Goal: Information Seeking & Learning: Learn about a topic

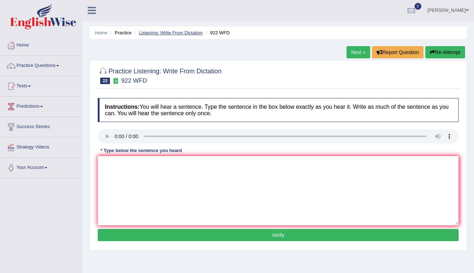
click at [163, 32] on link "Listening: Write From Dictation" at bounding box center [171, 32] width 64 height 5
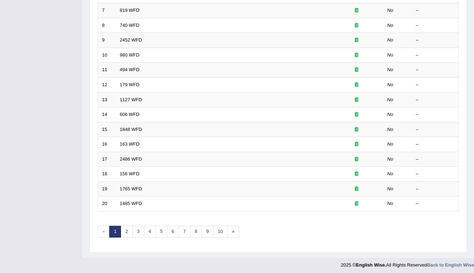
scroll to position [197, 0]
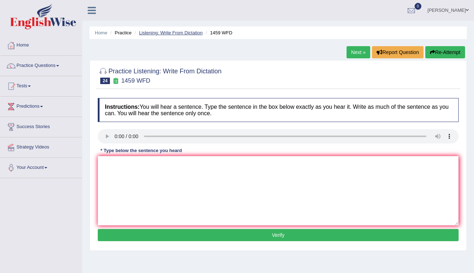
click at [161, 34] on link "Listening: Write From Dictation" at bounding box center [171, 32] width 64 height 5
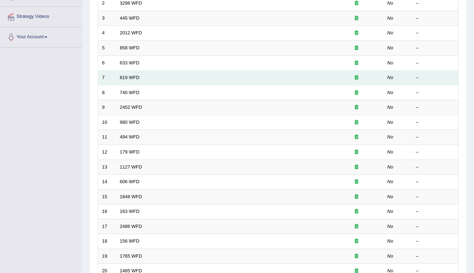
scroll to position [185, 0]
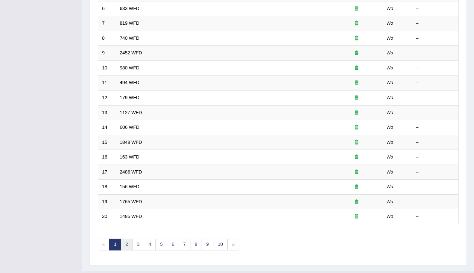
click at [126, 240] on link "2" at bounding box center [127, 245] width 12 height 12
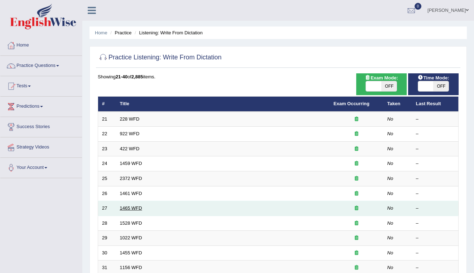
click at [125, 207] on link "1465 WFD" at bounding box center [131, 207] width 22 height 5
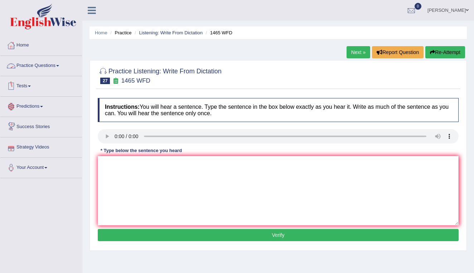
click at [44, 65] on link "Practice Questions" at bounding box center [41, 65] width 82 height 18
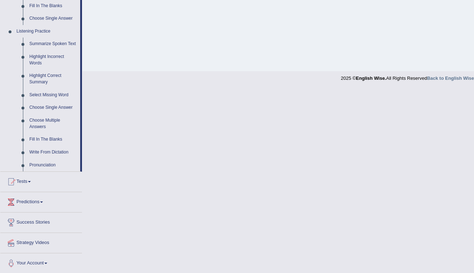
scroll to position [286, 0]
click at [48, 38] on link "Summarize Spoken Text" at bounding box center [53, 44] width 54 height 13
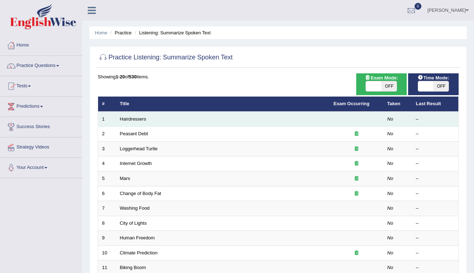
click at [415, 119] on td "–" at bounding box center [435, 119] width 46 height 15
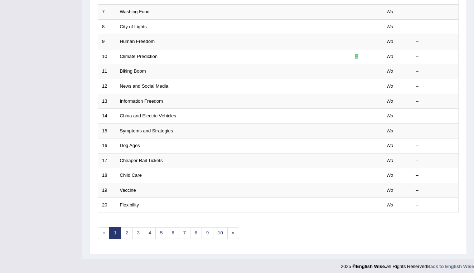
scroll to position [196, 0]
click at [125, 227] on link "2" at bounding box center [127, 233] width 12 height 12
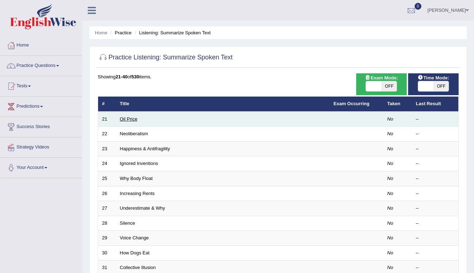
click at [126, 117] on link "Oil Price" at bounding box center [129, 118] width 18 height 5
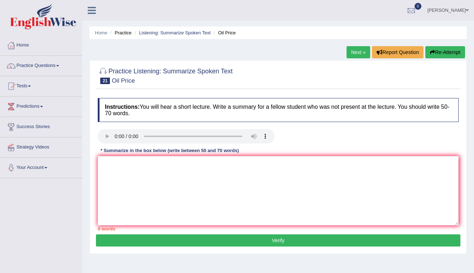
click at [114, 137] on audio at bounding box center [186, 136] width 177 height 14
click at [117, 138] on audio at bounding box center [186, 136] width 177 height 14
drag, startPoint x: 171, startPoint y: 137, endPoint x: 155, endPoint y: 136, distance: 16.5
click at [155, 136] on audio at bounding box center [186, 136] width 177 height 14
click at [115, 135] on audio at bounding box center [186, 136] width 177 height 14
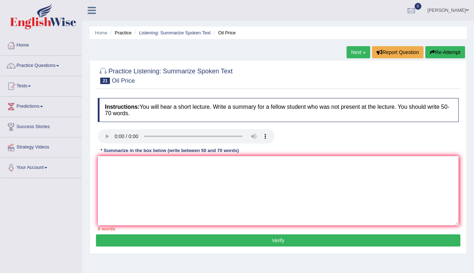
click at [112, 136] on audio at bounding box center [186, 136] width 177 height 14
click at [116, 138] on audio at bounding box center [186, 136] width 177 height 14
drag, startPoint x: 181, startPoint y: 135, endPoint x: 141, endPoint y: 137, distance: 39.4
click at [141, 137] on audio at bounding box center [186, 136] width 177 height 14
click at [116, 135] on audio at bounding box center [186, 136] width 177 height 14
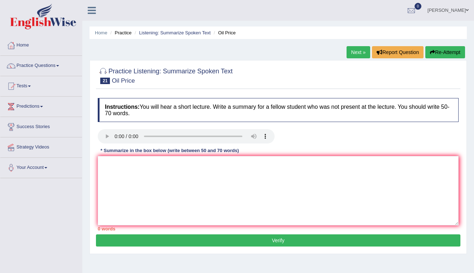
drag, startPoint x: 184, startPoint y: 137, endPoint x: 160, endPoint y: 134, distance: 24.5
click at [160, 134] on audio at bounding box center [186, 136] width 177 height 14
click at [117, 136] on audio at bounding box center [186, 136] width 177 height 14
click at [115, 135] on audio at bounding box center [186, 136] width 177 height 14
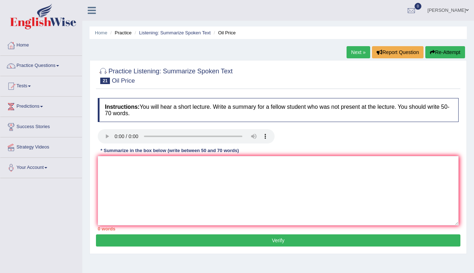
drag, startPoint x: 186, startPoint y: 136, endPoint x: 175, endPoint y: 137, distance: 10.8
click at [175, 137] on audio at bounding box center [186, 136] width 177 height 14
click at [116, 136] on audio at bounding box center [186, 136] width 177 height 14
drag, startPoint x: 180, startPoint y: 138, endPoint x: 173, endPoint y: 138, distance: 6.8
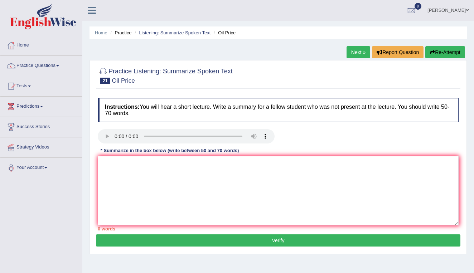
click at [173, 138] on audio at bounding box center [186, 136] width 177 height 14
click at [116, 138] on audio at bounding box center [186, 136] width 177 height 14
drag, startPoint x: 178, startPoint y: 133, endPoint x: 158, endPoint y: 138, distance: 20.1
click at [158, 138] on audio at bounding box center [186, 136] width 177 height 14
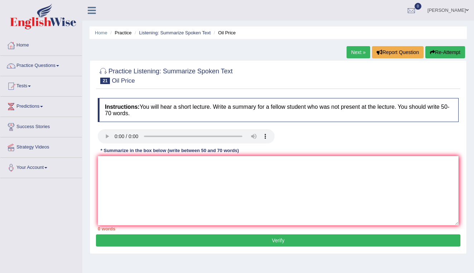
click at [114, 135] on audio at bounding box center [186, 136] width 177 height 14
click at [119, 138] on audio at bounding box center [186, 136] width 177 height 14
click at [115, 136] on audio at bounding box center [186, 136] width 177 height 14
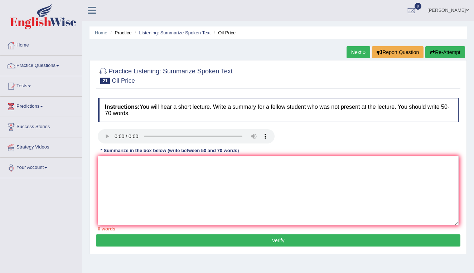
drag, startPoint x: 180, startPoint y: 135, endPoint x: 160, endPoint y: 135, distance: 19.7
click at [160, 135] on audio at bounding box center [186, 136] width 177 height 14
click at [116, 137] on audio at bounding box center [186, 136] width 177 height 14
drag, startPoint x: 185, startPoint y: 137, endPoint x: 165, endPoint y: 136, distance: 20.4
click at [165, 136] on audio at bounding box center [186, 136] width 177 height 14
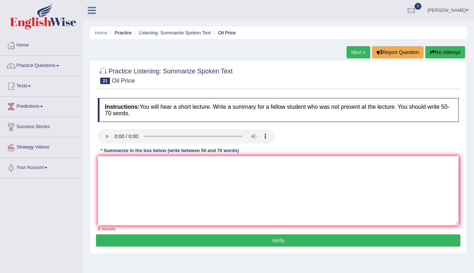
click at [114, 136] on audio at bounding box center [186, 136] width 177 height 14
drag, startPoint x: 176, startPoint y: 137, endPoint x: 161, endPoint y: 136, distance: 15.1
click at [161, 136] on audio at bounding box center [186, 136] width 177 height 14
click at [114, 134] on audio at bounding box center [186, 136] width 177 height 14
drag, startPoint x: 184, startPoint y: 136, endPoint x: 171, endPoint y: 137, distance: 12.5
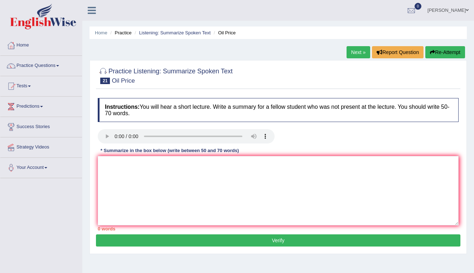
click at [171, 137] on audio at bounding box center [186, 136] width 177 height 14
click at [115, 137] on audio at bounding box center [186, 136] width 177 height 14
click at [113, 135] on audio at bounding box center [186, 136] width 177 height 14
click at [117, 136] on audio at bounding box center [186, 136] width 177 height 14
drag, startPoint x: 187, startPoint y: 138, endPoint x: 178, endPoint y: 138, distance: 9.0
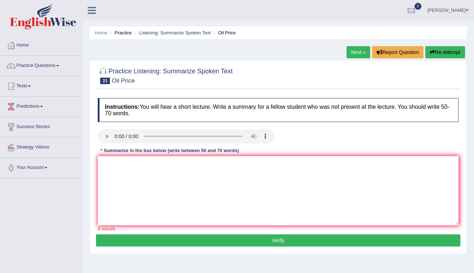
click at [178, 138] on audio at bounding box center [186, 136] width 177 height 14
click at [116, 136] on audio at bounding box center [186, 136] width 177 height 14
drag, startPoint x: 195, startPoint y: 137, endPoint x: 180, endPoint y: 138, distance: 14.7
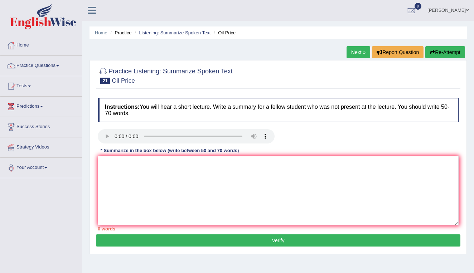
click at [180, 138] on audio at bounding box center [186, 136] width 177 height 14
click at [114, 136] on audio at bounding box center [186, 136] width 177 height 14
drag, startPoint x: 200, startPoint y: 137, endPoint x: 190, endPoint y: 138, distance: 9.7
click at [190, 138] on audio at bounding box center [186, 136] width 177 height 14
click at [114, 136] on audio at bounding box center [186, 136] width 177 height 14
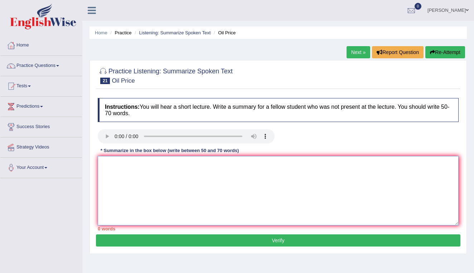
click at [190, 177] on textarea at bounding box center [278, 190] width 361 height 69
type textarea "T"
click at [191, 164] on textarea "In this short lecture, you will hear about the biggest oil company" at bounding box center [278, 190] width 361 height 69
click at [271, 165] on textarea "In this short lecture, you will hear about " Shell " the biggest oil company" at bounding box center [278, 190] width 361 height 69
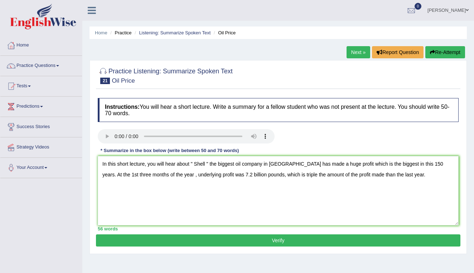
click at [261, 145] on div at bounding box center [186, 137] width 177 height 16
click at [400, 175] on textarea "In this short lecture, you will hear about " Shell " the biggest oil company in…" at bounding box center [278, 190] width 361 height 69
drag, startPoint x: 448, startPoint y: 173, endPoint x: 393, endPoint y: 175, distance: 54.7
click at [393, 175] on textarea "In this short lecture, you will hear about " Shell " the biggest oil company in…" at bounding box center [278, 190] width 361 height 69
click at [452, 176] on textarea "In this short lecture, you will hear about " Shell " the biggest oil company in…" at bounding box center [278, 190] width 361 height 69
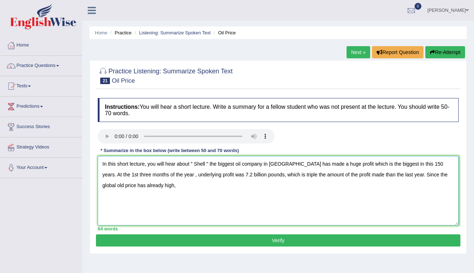
click at [452, 176] on textarea "In this short lecture, you will hear about " Shell " the biggest oil company in…" at bounding box center [278, 190] width 361 height 69
click at [166, 182] on textarea "In this short lecture, you will hear about " Shell " the biggest oil company in…" at bounding box center [278, 190] width 361 height 69
drag, startPoint x: 208, startPoint y: 174, endPoint x: 140, endPoint y: 173, distance: 68.3
click at [140, 173] on textarea "In this short lecture, you will hear about " Shell " the biggest oil company in…" at bounding box center [278, 190] width 361 height 69
click at [182, 182] on textarea "In this short lecture, you will hear about " Shell " the biggest oil company in…" at bounding box center [278, 190] width 361 height 69
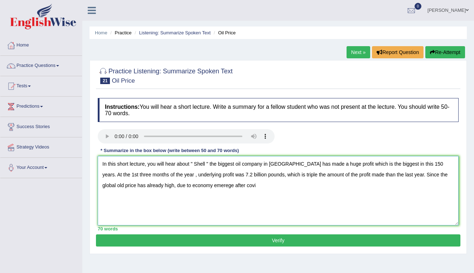
drag, startPoint x: 162, startPoint y: 176, endPoint x: 93, endPoint y: 176, distance: 68.3
click at [93, 176] on div "Practice Listening: Summarize Spoken Text 21 Oil Price Instructions: You will h…" at bounding box center [277, 157] width 377 height 194
drag, startPoint x: 105, startPoint y: 176, endPoint x: 101, endPoint y: 176, distance: 4.3
click at [101, 176] on textarea "In this short lecture, you will hear about " Shell " the biggest oil company in…" at bounding box center [278, 190] width 361 height 69
click at [207, 175] on textarea "In this short lecture, you will hear about " Shell " the biggest oil company in…" at bounding box center [278, 190] width 361 height 69
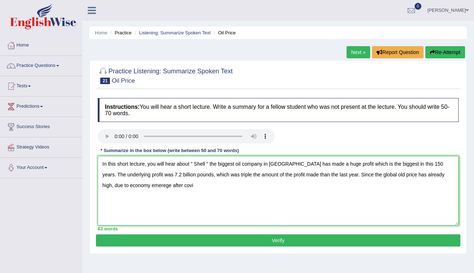
drag, startPoint x: 340, startPoint y: 174, endPoint x: 382, endPoint y: 192, distance: 45.4
click at [382, 192] on textarea "In this short lecture, you will hear about " Shell " the biggest oil company in…" at bounding box center [278, 190] width 361 height 69
click at [340, 174] on textarea "In this short lecture, you will hear about " Shell " the biggest oil company in…" at bounding box center [278, 190] width 361 height 69
drag, startPoint x: 391, startPoint y: 175, endPoint x: 407, endPoint y: 205, distance: 33.9
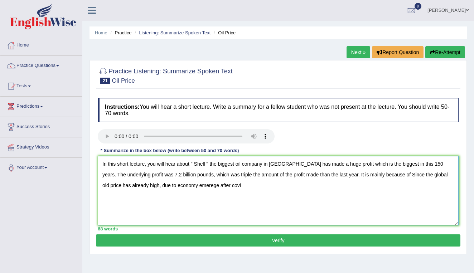
click at [407, 205] on textarea "In this short lecture, you will hear about " Shell " the biggest oil company in…" at bounding box center [278, 190] width 361 height 69
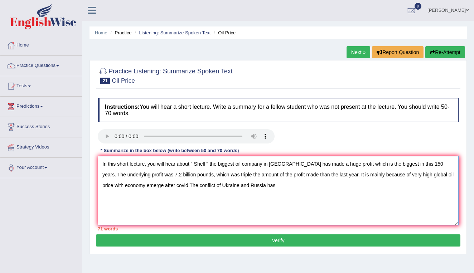
drag, startPoint x: 298, startPoint y: 175, endPoint x: 257, endPoint y: 176, distance: 40.8
click at [257, 176] on textarea "In this short lecture, you will hear about " Shell " the biggest oil company in…" at bounding box center [278, 190] width 361 height 69
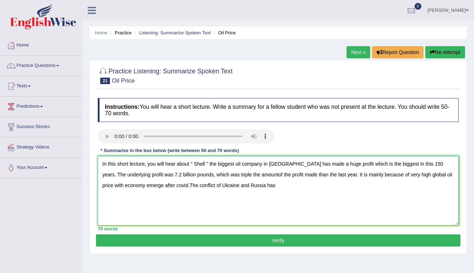
click at [257, 176] on textarea "In this short lecture, you will hear about " Shell " the biggest oil company in…" at bounding box center [278, 190] width 361 height 69
click at [262, 174] on textarea "In this short lecture, you will hear about " Shell " the biggest oil company in…" at bounding box center [278, 190] width 361 height 69
click at [256, 174] on textarea "In this short lecture, you will hear about " Shell " the biggest oil company in…" at bounding box center [278, 190] width 361 height 69
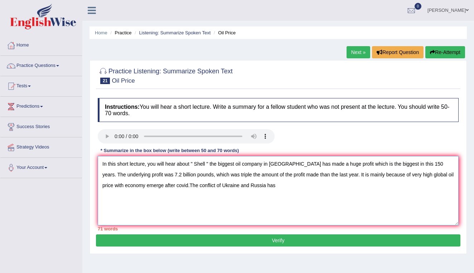
click at [269, 184] on textarea "In this short lecture, you will hear about " Shell " the biggest oil company in…" at bounding box center [278, 190] width 361 height 69
drag, startPoint x: 191, startPoint y: 175, endPoint x: 175, endPoint y: 177, distance: 15.8
click at [175, 177] on textarea "In this short lecture, you will hear about " Shell " the biggest oil company in…" at bounding box center [278, 190] width 361 height 69
click at [203, 205] on textarea "In this short lecture, you will hear about " Shell " the biggest oil company in…" at bounding box center [278, 190] width 361 height 69
drag, startPoint x: 129, startPoint y: 163, endPoint x: 117, endPoint y: 162, distance: 11.5
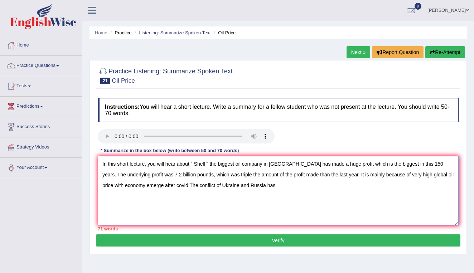
click at [117, 162] on textarea "In this short lecture, you will hear about " Shell " the biggest oil company in…" at bounding box center [278, 190] width 361 height 69
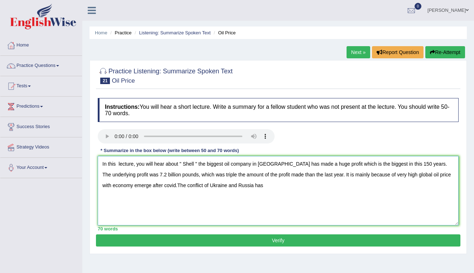
click at [235, 186] on textarea "In this lecture, you will hear about " Shell " the biggest oil company in Europ…" at bounding box center [278, 190] width 361 height 69
click at [230, 188] on textarea "In this lecture, you will hear about " Shell " the biggest oil company in Europ…" at bounding box center [278, 190] width 361 height 69
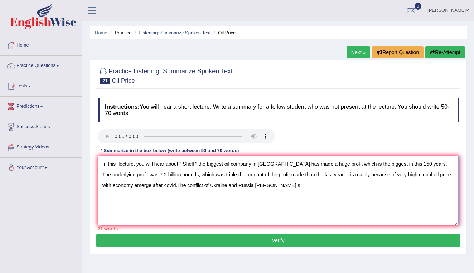
drag, startPoint x: 253, startPoint y: 187, endPoint x: 146, endPoint y: 187, distance: 106.9
click at [146, 187] on textarea "In this lecture, you will hear about " Shell " the biggest oil company in Europ…" at bounding box center [278, 190] width 361 height 69
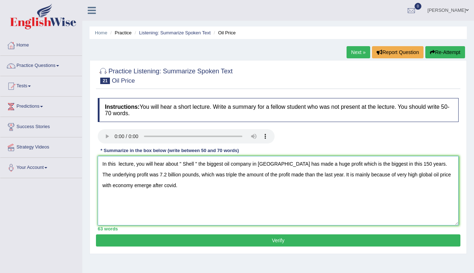
type textarea "In this lecture, you will hear about " Shell " the biggest oil company in Europ…"
click at [198, 238] on button "Verify" at bounding box center [278, 240] width 364 height 12
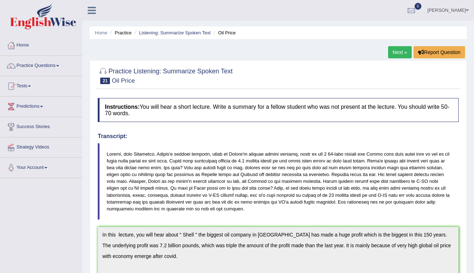
click at [399, 50] on link "Next »" at bounding box center [400, 52] width 24 height 12
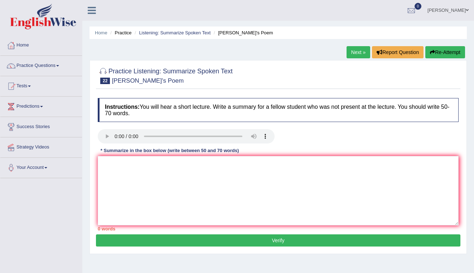
click at [399, 50] on button "Report Question" at bounding box center [398, 52] width 52 height 12
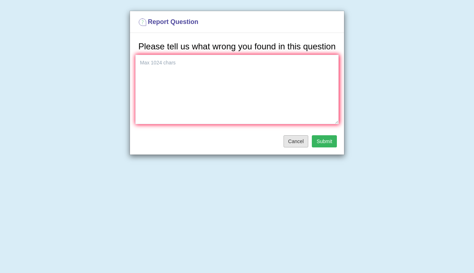
click at [290, 147] on button "Cancel" at bounding box center [295, 141] width 25 height 12
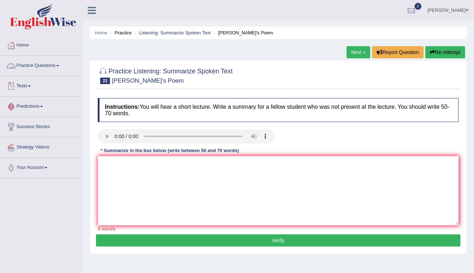
click at [40, 67] on link "Practice Questions" at bounding box center [41, 65] width 82 height 18
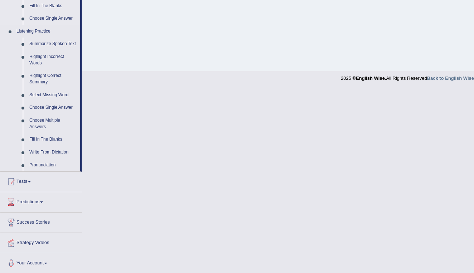
scroll to position [286, 0]
click at [43, 138] on link "Fill In The Blanks" at bounding box center [53, 139] width 54 height 13
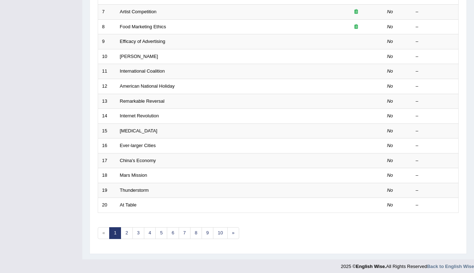
scroll to position [196, 0]
click at [139, 229] on link "3" at bounding box center [138, 233] width 12 height 12
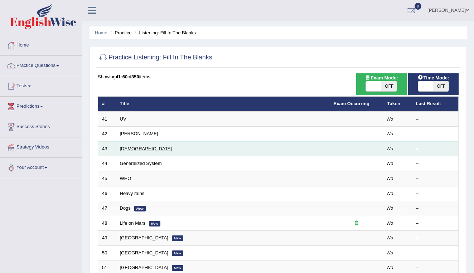
click at [128, 148] on link "Thais" at bounding box center [146, 148] width 52 height 5
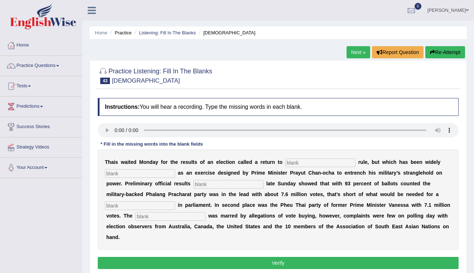
click at [115, 129] on audio at bounding box center [278, 130] width 361 height 14
click at [295, 165] on input "text" at bounding box center [320, 162] width 70 height 9
type input "democratic"
type input "critisied"
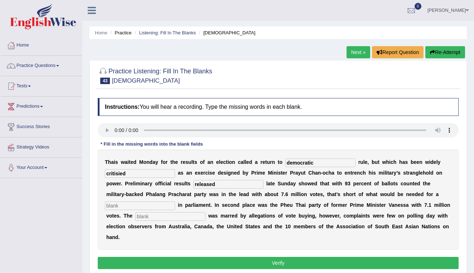
type input "released"
type input "majority"
type input "campaign"
drag, startPoint x: 128, startPoint y: 174, endPoint x: 117, endPoint y: 174, distance: 11.4
click at [117, 174] on input "critisied" at bounding box center [140, 173] width 70 height 9
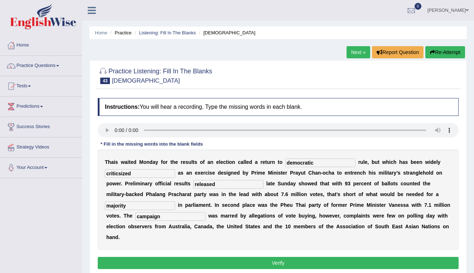
type input "criticsized"
click at [239, 266] on button "Verify" at bounding box center [278, 263] width 361 height 12
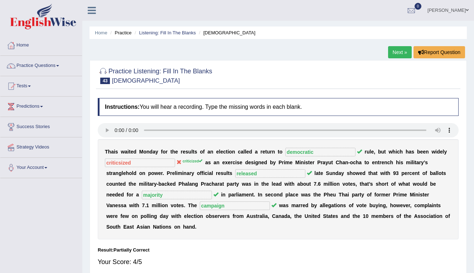
click at [400, 51] on link "Next »" at bounding box center [400, 52] width 24 height 12
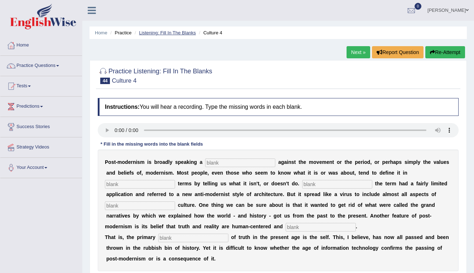
click at [164, 31] on link "Listening: Fill In The Blanks" at bounding box center [167, 32] width 57 height 5
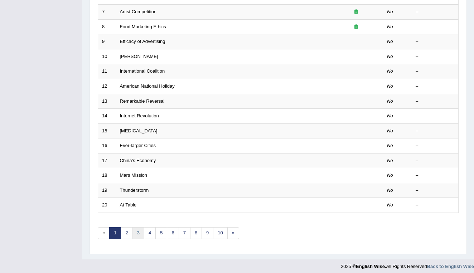
scroll to position [196, 0]
click at [126, 227] on link "2" at bounding box center [127, 233] width 12 height 12
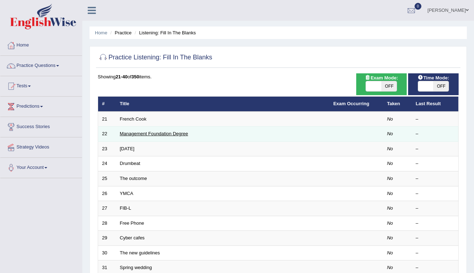
click at [135, 133] on link "Management Foundation Degree" at bounding box center [154, 133] width 68 height 5
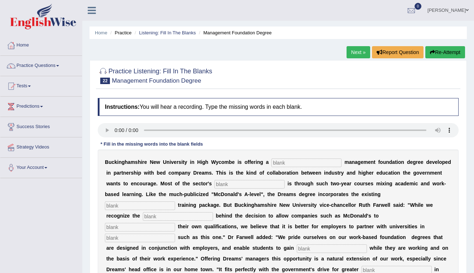
click at [116, 130] on audio at bounding box center [278, 130] width 361 height 14
click at [276, 165] on input "text" at bounding box center [306, 162] width 70 height 9
type input "retail"
click at [117, 130] on audio at bounding box center [278, 130] width 361 height 14
click at [33, 66] on link "Practice Questions" at bounding box center [41, 65] width 82 height 18
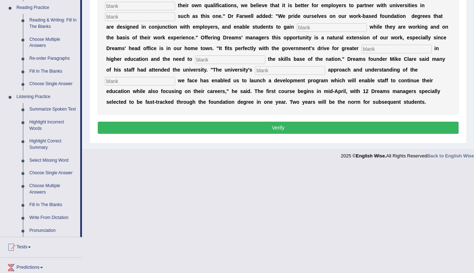
scroll to position [222, 0]
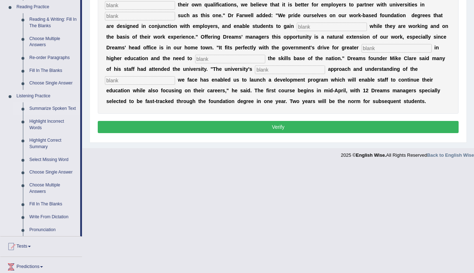
click at [44, 104] on link "Summarize Spoken Text" at bounding box center [53, 108] width 54 height 13
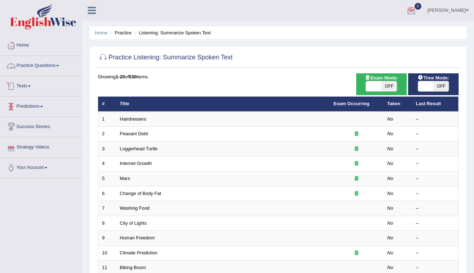
click at [41, 65] on link "Practice Questions" at bounding box center [41, 65] width 82 height 18
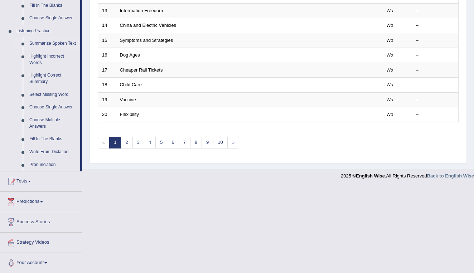
scroll to position [286, 0]
click at [56, 137] on link "Fill In The Blanks" at bounding box center [53, 139] width 54 height 13
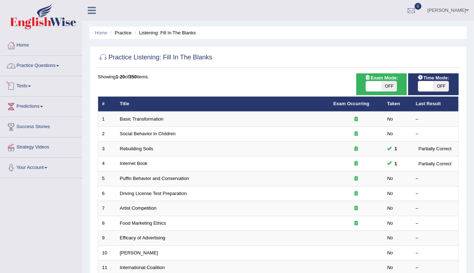
click at [44, 65] on link "Practice Questions" at bounding box center [41, 65] width 82 height 18
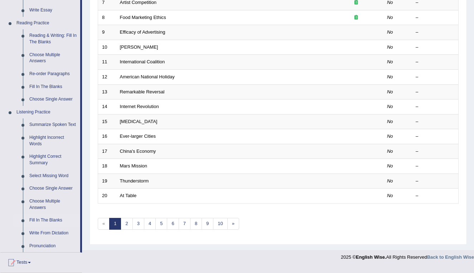
scroll to position [217, 0]
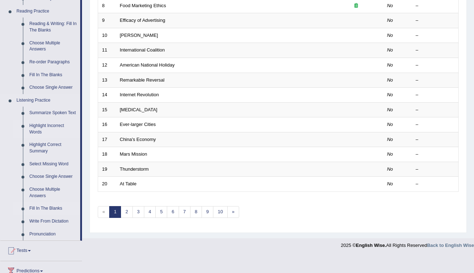
click at [48, 125] on link "Highlight Incorrect Words" at bounding box center [53, 128] width 54 height 19
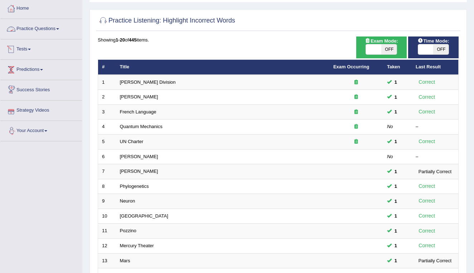
scroll to position [36, 0]
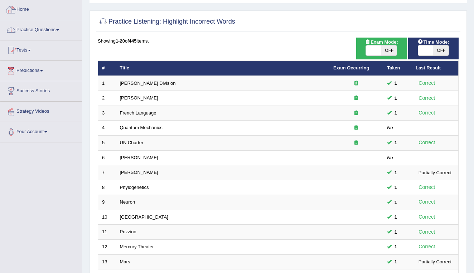
click at [41, 31] on link "Practice Questions" at bounding box center [41, 29] width 82 height 18
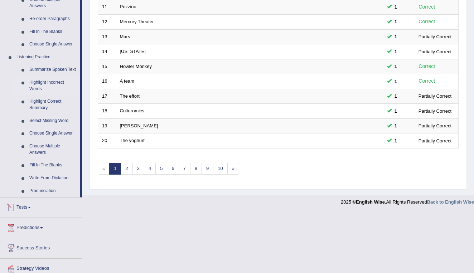
scroll to position [260, 0]
click at [53, 120] on link "Select Missing Word" at bounding box center [53, 121] width 54 height 13
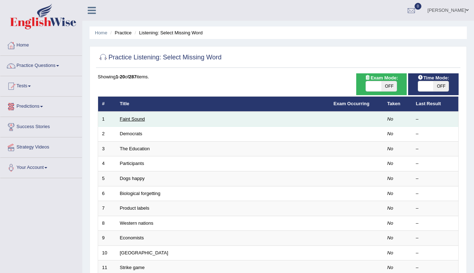
click at [134, 119] on link "Faint Sound" at bounding box center [132, 118] width 25 height 5
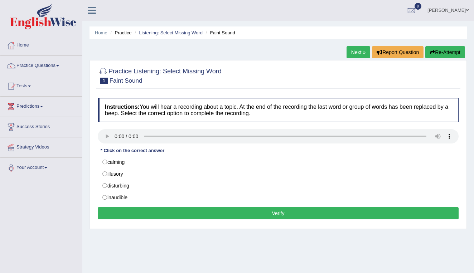
click at [116, 137] on audio at bounding box center [278, 136] width 361 height 14
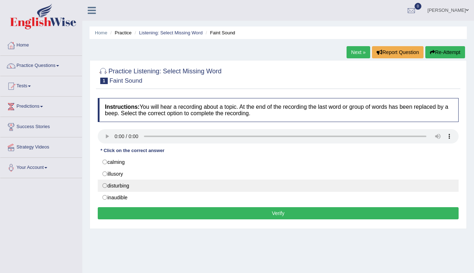
click at [104, 184] on label "disturbing" at bounding box center [278, 186] width 361 height 12
radio input "true"
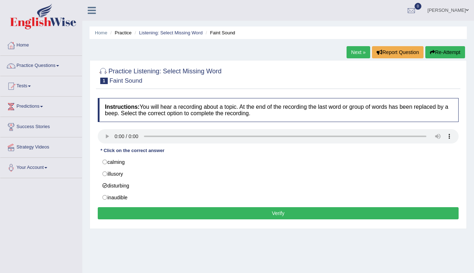
click at [183, 212] on button "Verify" at bounding box center [278, 213] width 361 height 12
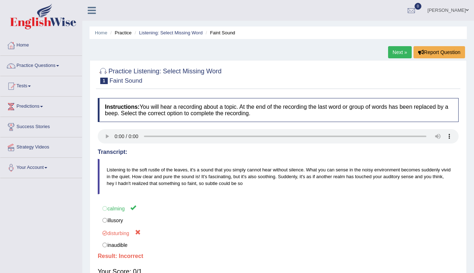
click at [398, 51] on link "Next »" at bounding box center [400, 52] width 24 height 12
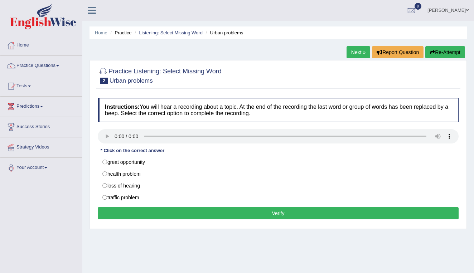
click at [106, 137] on audio at bounding box center [278, 136] width 361 height 14
click at [357, 54] on link "Next »" at bounding box center [358, 52] width 24 height 12
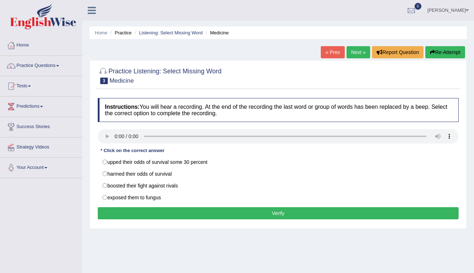
click at [117, 136] on audio at bounding box center [278, 136] width 361 height 14
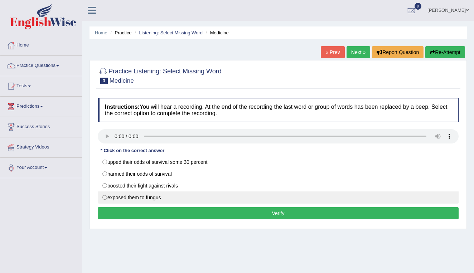
click at [105, 197] on label "exposed them to fungus" at bounding box center [278, 197] width 361 height 12
radio input "true"
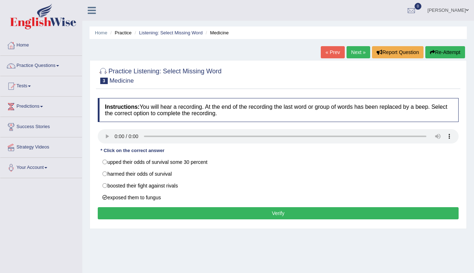
click at [137, 211] on button "Verify" at bounding box center [278, 213] width 361 height 12
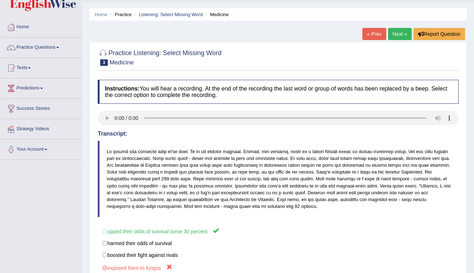
scroll to position [18, 0]
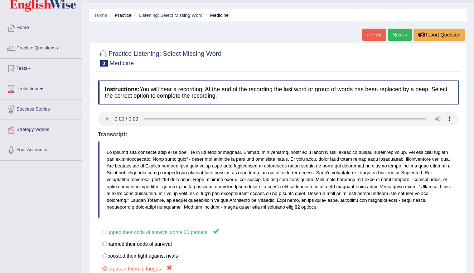
click at [396, 35] on link "Next »" at bounding box center [400, 35] width 24 height 12
click at [172, 14] on link "Listening: Select Missing Word" at bounding box center [171, 15] width 64 height 5
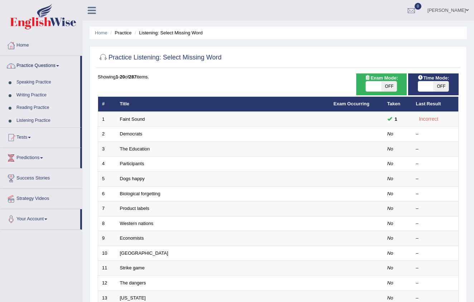
click at [34, 120] on link "Listening Practice" at bounding box center [46, 120] width 67 height 13
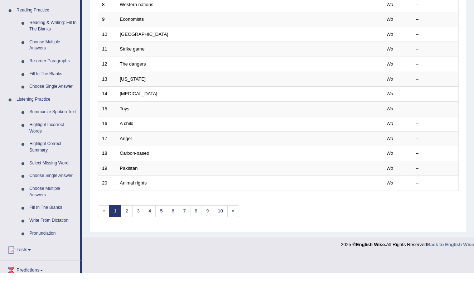
scroll to position [230, 0]
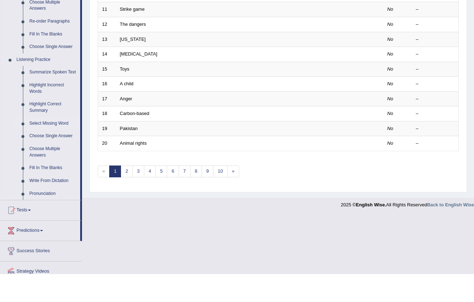
click at [43, 145] on link "Select Missing Word" at bounding box center [53, 151] width 54 height 13
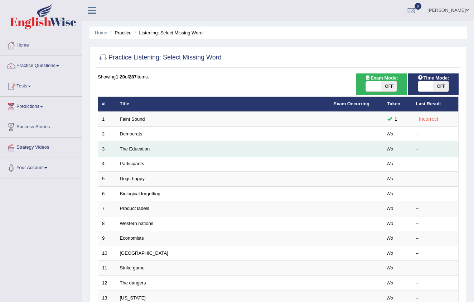
click at [131, 148] on link "The Education" at bounding box center [135, 148] width 30 height 5
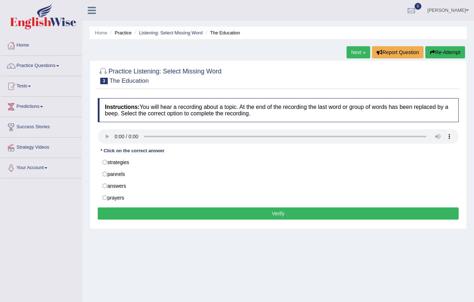
click at [114, 136] on audio at bounding box center [278, 136] width 361 height 14
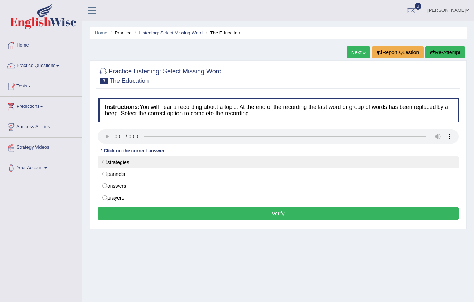
click at [105, 160] on label "strategies" at bounding box center [278, 162] width 361 height 12
radio input "true"
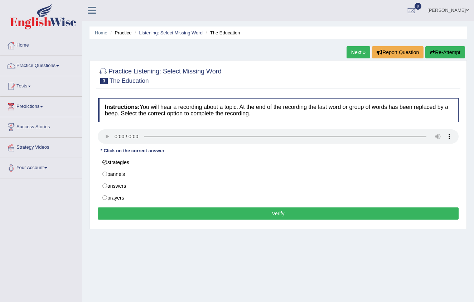
click at [243, 211] on button "Verify" at bounding box center [278, 213] width 361 height 12
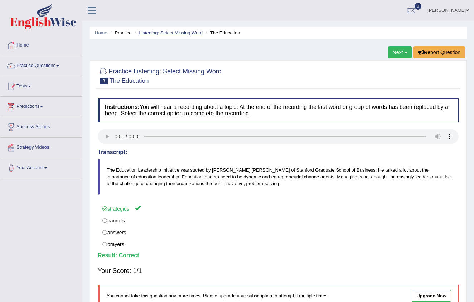
click at [166, 32] on link "Listening: Select Missing Word" at bounding box center [171, 32] width 64 height 5
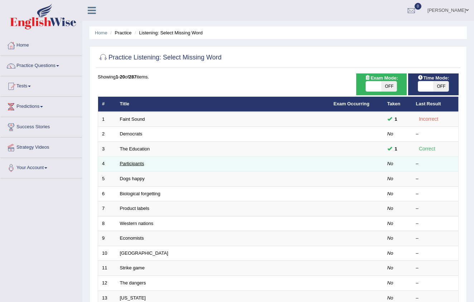
click at [133, 164] on link "Participants" at bounding box center [132, 163] width 24 height 5
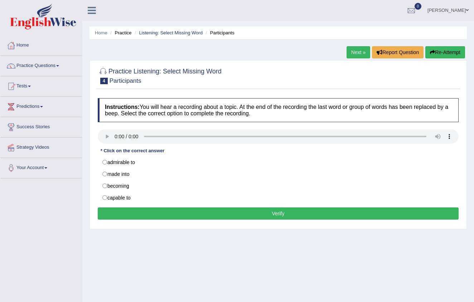
click at [115, 134] on audio at bounding box center [278, 136] width 361 height 14
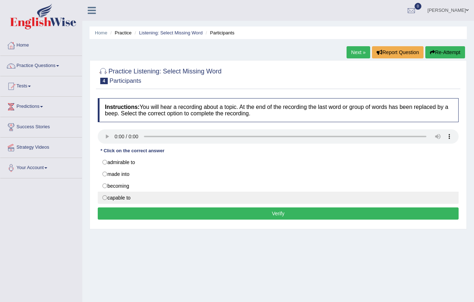
click at [106, 197] on label "capable to" at bounding box center [278, 197] width 361 height 12
radio input "true"
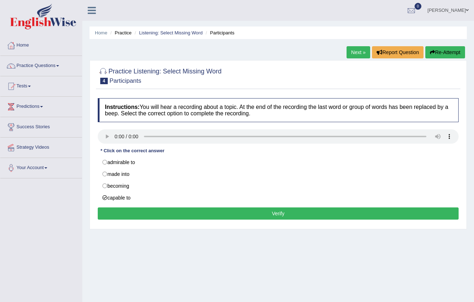
click at [150, 212] on button "Verify" at bounding box center [278, 213] width 361 height 12
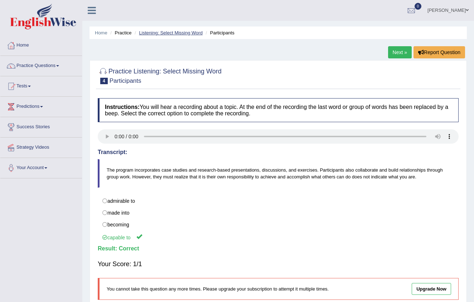
click at [182, 35] on link "Listening: Select Missing Word" at bounding box center [171, 32] width 64 height 5
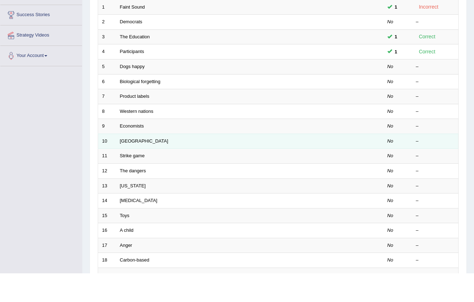
scroll to position [85, 0]
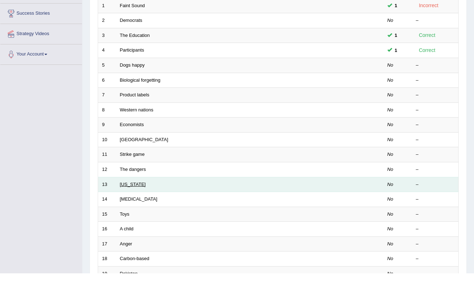
click at [131, 210] on link "[US_STATE]" at bounding box center [133, 212] width 26 height 5
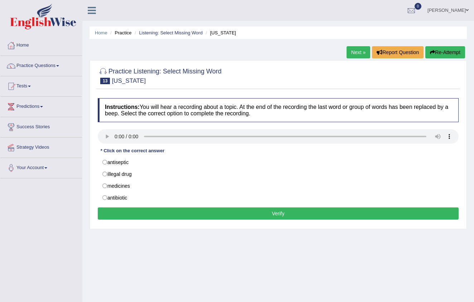
click at [115, 136] on audio at bounding box center [278, 136] width 361 height 14
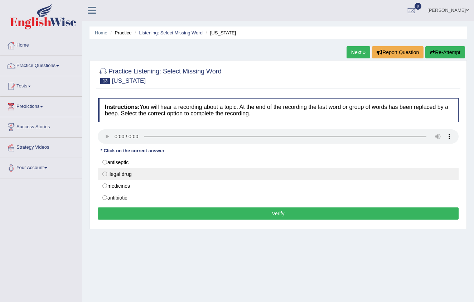
click at [106, 173] on label "illegal drug" at bounding box center [278, 174] width 361 height 12
radio input "true"
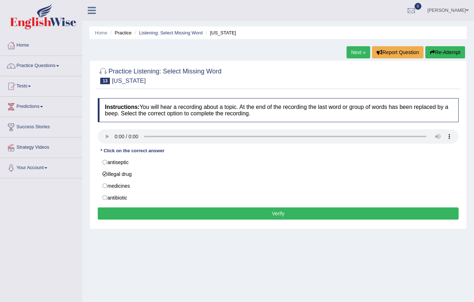
click at [256, 213] on button "Verify" at bounding box center [278, 213] width 361 height 12
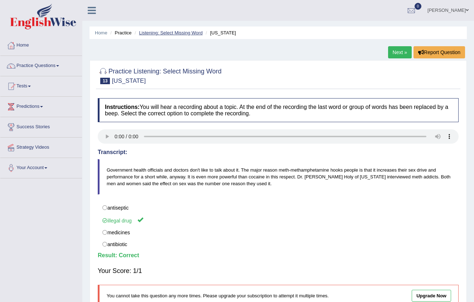
click at [177, 32] on link "Listening: Select Missing Word" at bounding box center [171, 32] width 64 height 5
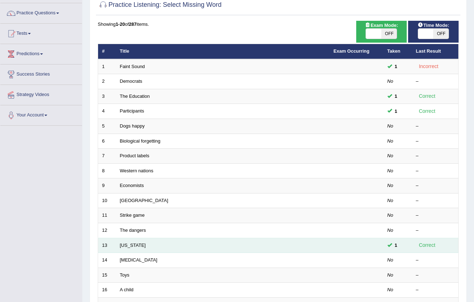
scroll to position [42, 0]
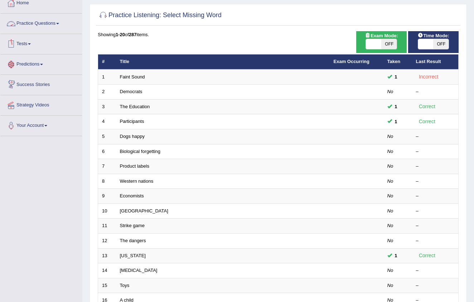
click at [39, 21] on link "Practice Questions" at bounding box center [41, 23] width 82 height 18
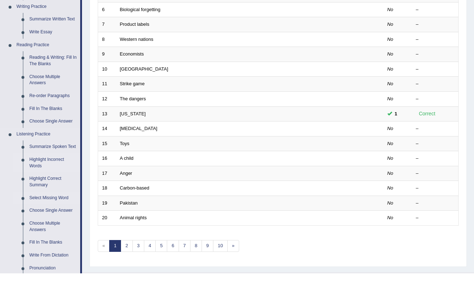
scroll to position [156, 0]
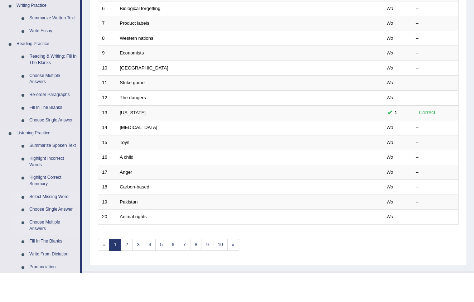
click at [44, 244] on link "Choose Multiple Answers" at bounding box center [53, 253] width 54 height 19
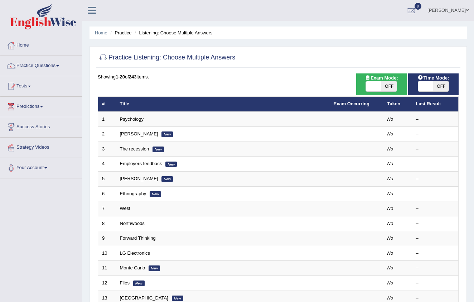
click at [441, 87] on span "OFF" at bounding box center [440, 86] width 15 height 10
checkbox input "true"
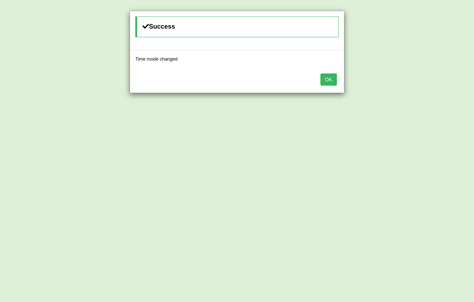
click at [330, 77] on button "OK" at bounding box center [328, 79] width 16 height 12
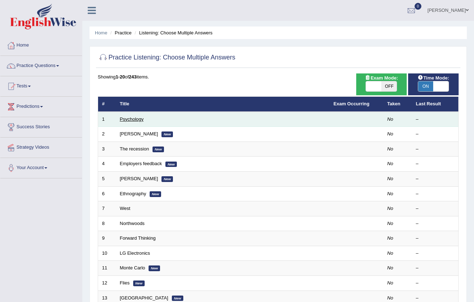
click at [127, 118] on link "Psychology" at bounding box center [132, 118] width 24 height 5
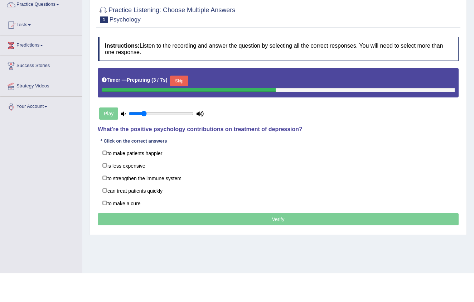
scroll to position [45, 0]
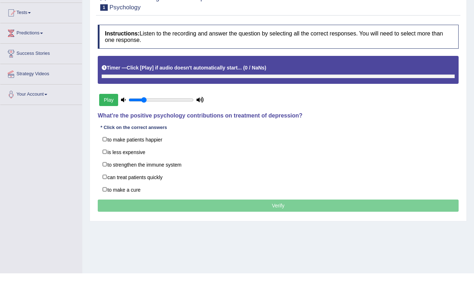
click at [112, 122] on button "Play" at bounding box center [108, 128] width 19 height 12
click at [109, 122] on button "Play" at bounding box center [108, 128] width 19 height 12
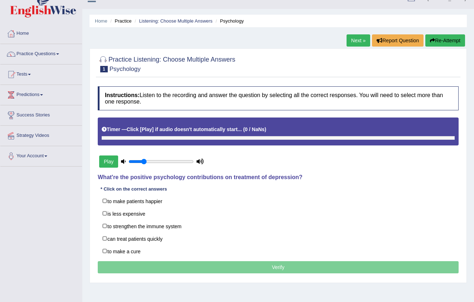
scroll to position [11, 0]
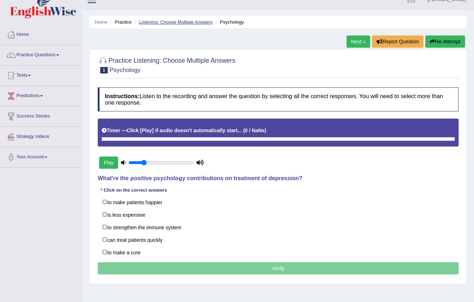
click at [198, 20] on link "Listening: Choose Multiple Answers" at bounding box center [175, 21] width 73 height 5
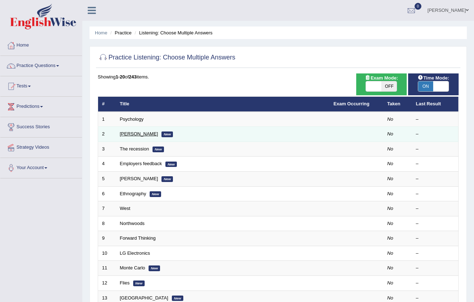
click at [127, 133] on link "[PERSON_NAME]" at bounding box center [139, 133] width 38 height 5
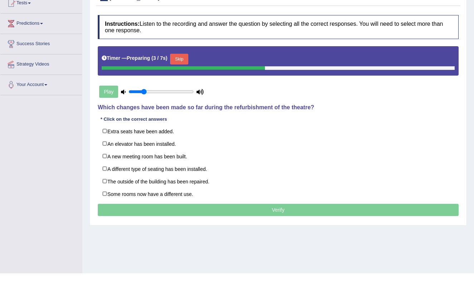
scroll to position [55, 0]
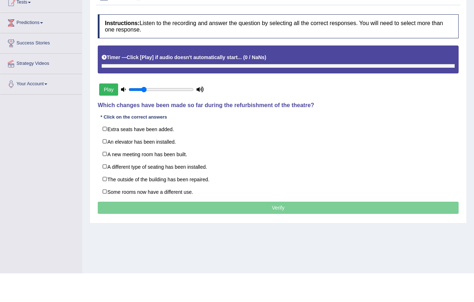
click at [108, 112] on button "Play" at bounding box center [108, 118] width 19 height 12
click at [109, 112] on button "Play" at bounding box center [108, 118] width 19 height 12
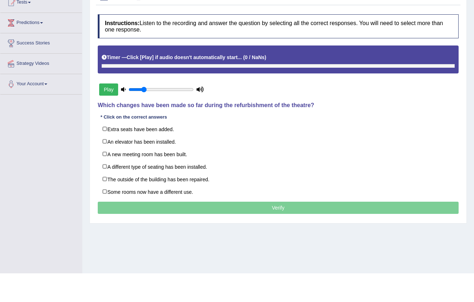
click at [109, 112] on button "Play" at bounding box center [108, 118] width 19 height 12
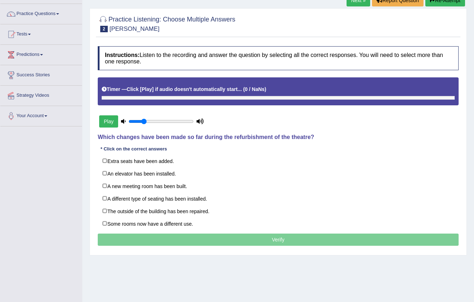
scroll to position [23, 0]
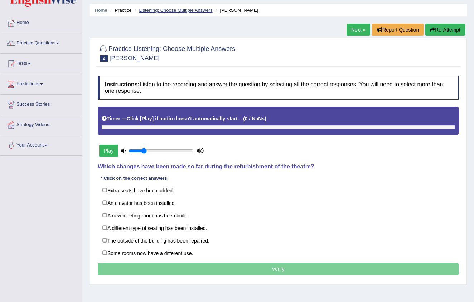
click at [168, 11] on link "Listening: Choose Multiple Answers" at bounding box center [175, 10] width 73 height 5
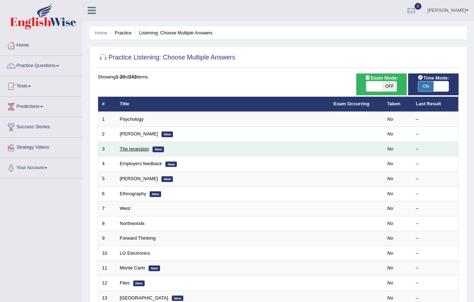
click at [137, 149] on link "The recession" at bounding box center [134, 148] width 29 height 5
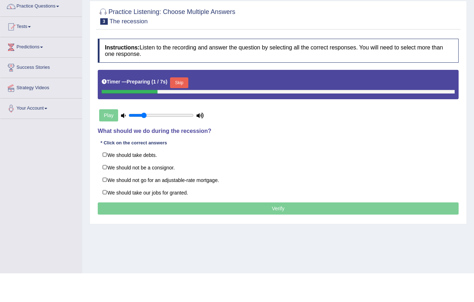
scroll to position [33, 0]
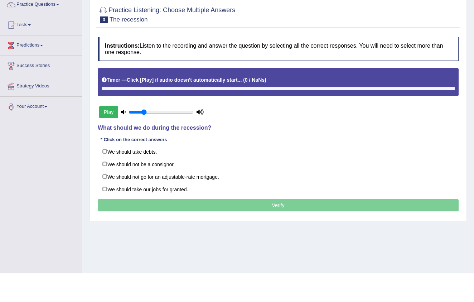
click at [110, 134] on button "Play" at bounding box center [108, 140] width 19 height 12
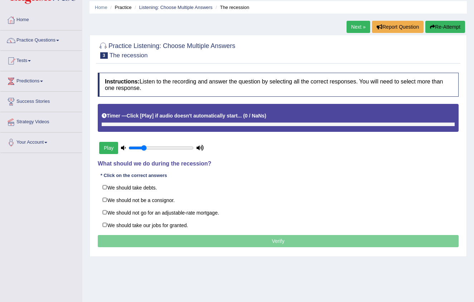
scroll to position [23, 0]
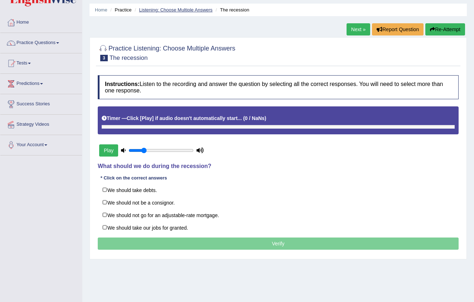
click at [172, 8] on link "Listening: Choose Multiple Answers" at bounding box center [175, 9] width 73 height 5
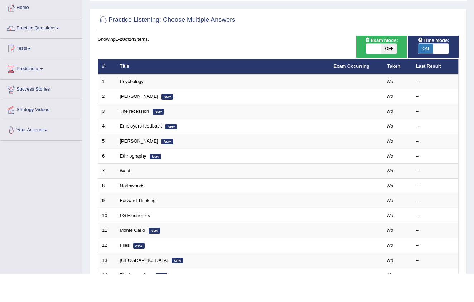
scroll to position [9, 0]
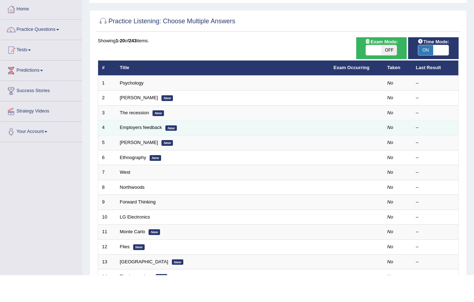
click at [137, 147] on td "Employers feedback New" at bounding box center [223, 154] width 214 height 15
click at [137, 151] on link "Employers feedback" at bounding box center [141, 153] width 42 height 5
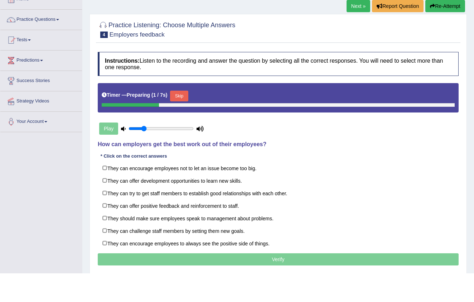
scroll to position [20, 0]
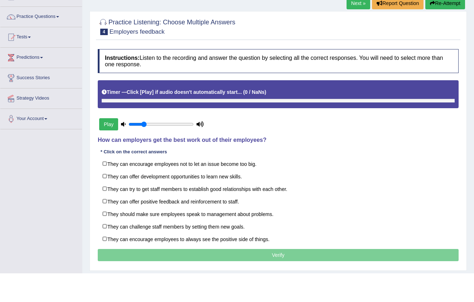
click at [109, 147] on button "Play" at bounding box center [108, 153] width 19 height 12
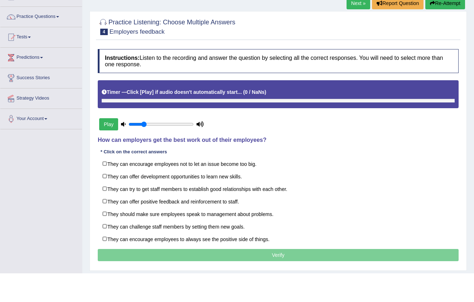
click at [109, 147] on button "Play" at bounding box center [108, 153] width 19 height 12
click at [112, 147] on button "Play" at bounding box center [108, 153] width 19 height 12
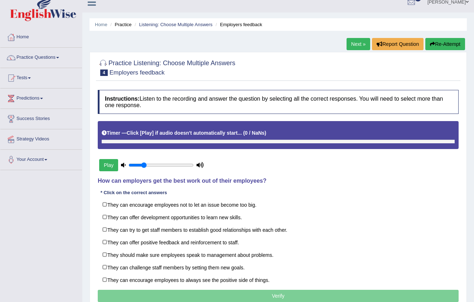
scroll to position [8, 0]
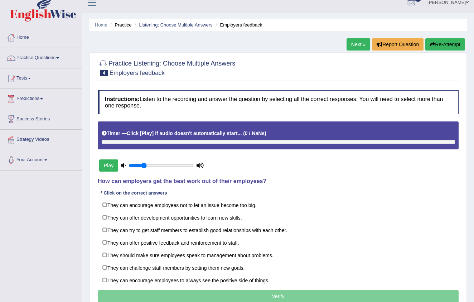
click at [163, 23] on link "Listening: Choose Multiple Answers" at bounding box center [175, 24] width 73 height 5
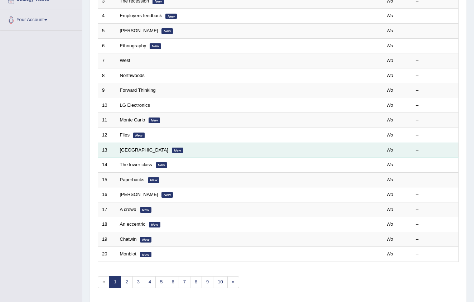
scroll to position [144, 0]
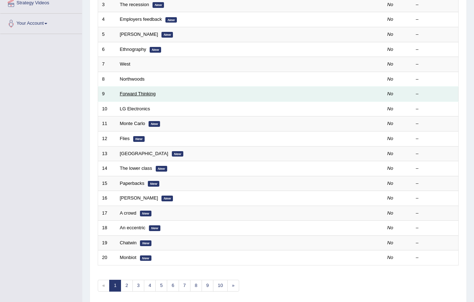
click at [131, 93] on link "Forward Thinking" at bounding box center [138, 93] width 36 height 5
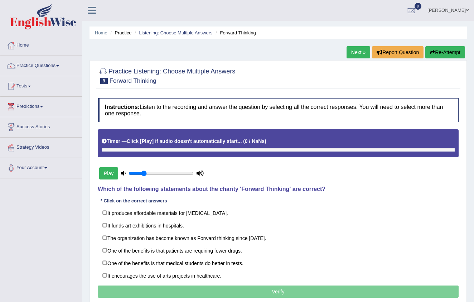
click at [106, 174] on button "Play" at bounding box center [108, 173] width 19 height 12
